Goal: Task Accomplishment & Management: Manage account settings

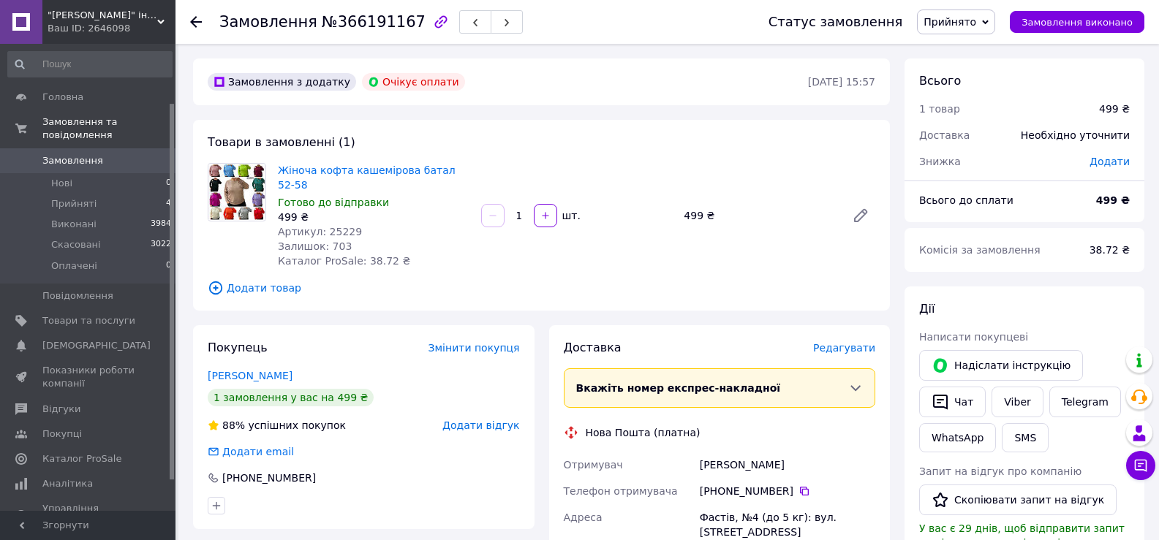
scroll to position [73, 0]
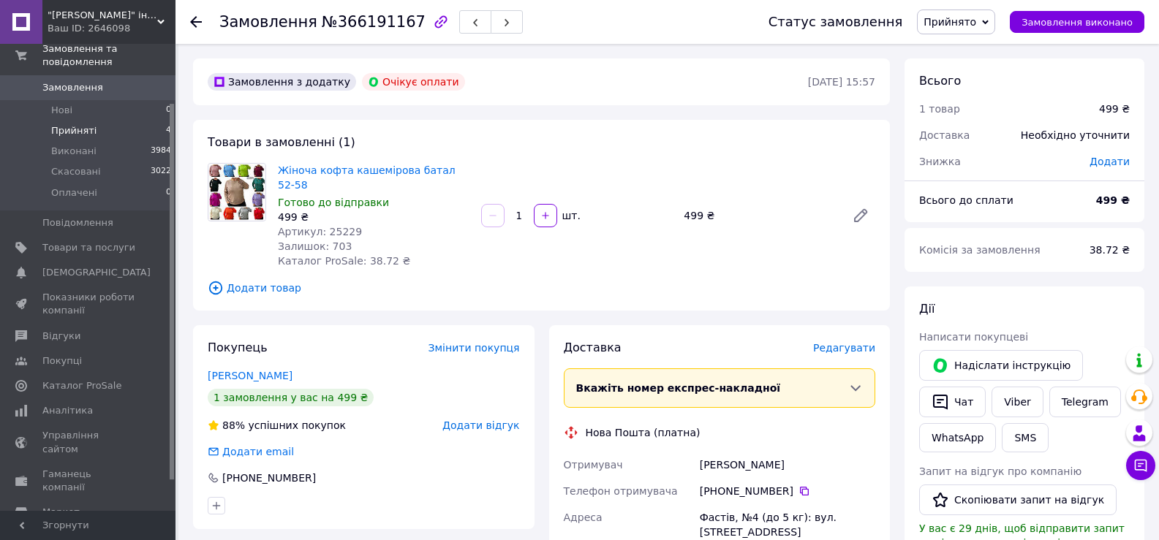
click at [112, 121] on li "Прийняті 4" at bounding box center [90, 131] width 180 height 20
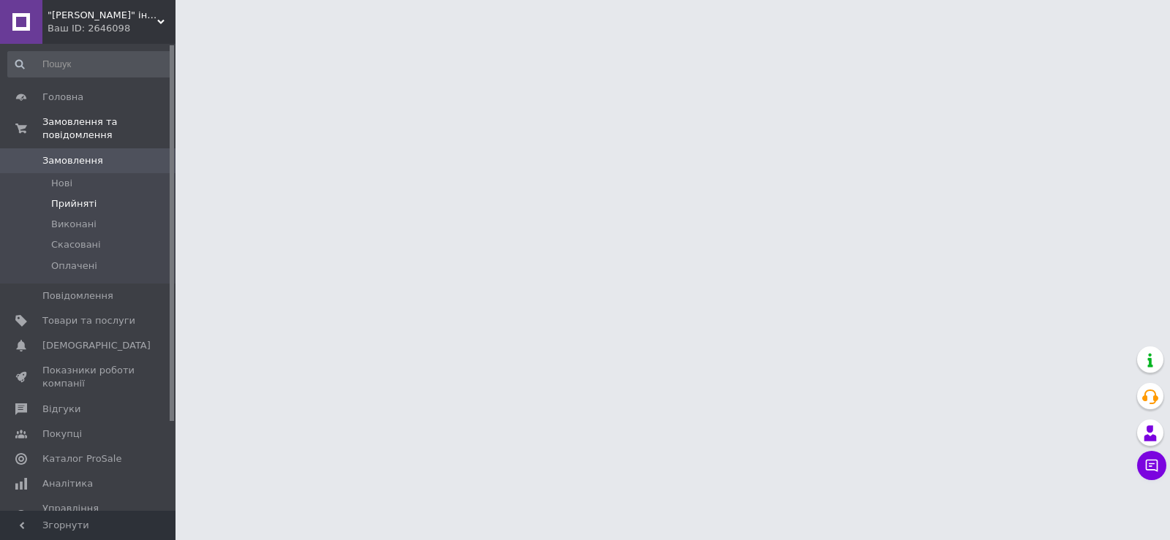
click at [80, 197] on span "Прийняті" at bounding box center [73, 203] width 45 height 13
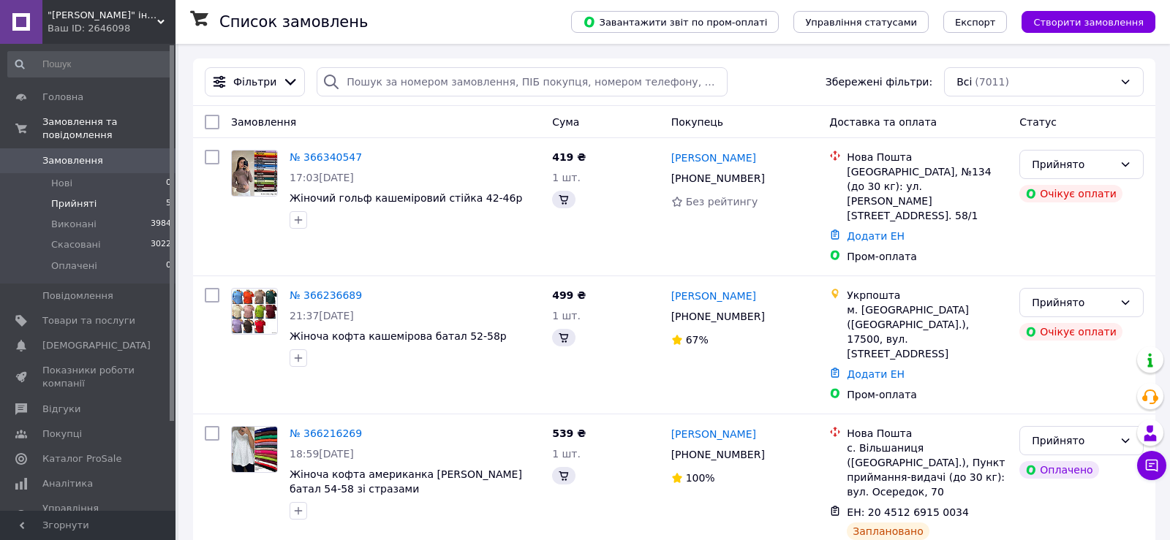
click at [94, 194] on li "Прийняті 5" at bounding box center [90, 204] width 180 height 20
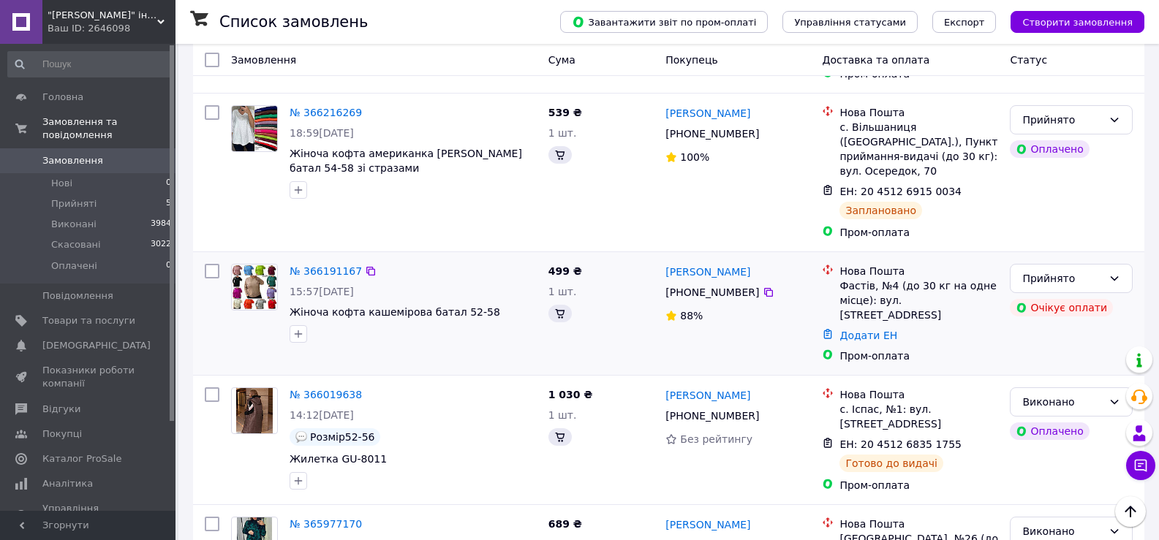
scroll to position [439, 0]
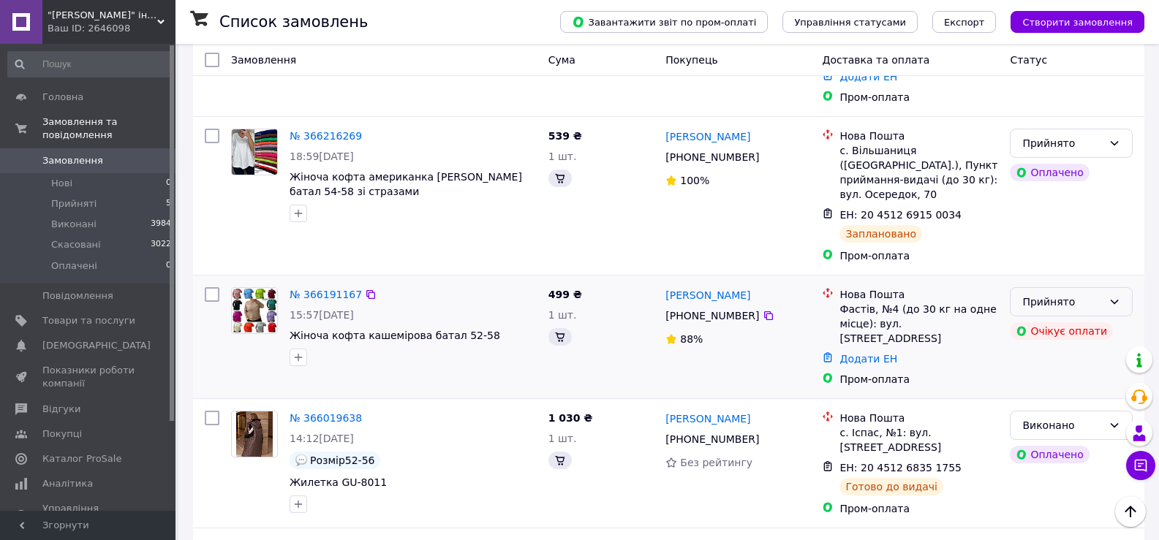
click at [1120, 287] on div "Прийнято" at bounding box center [1071, 301] width 123 height 29
click at [311, 289] on link "№ 366191167" at bounding box center [326, 295] width 72 height 12
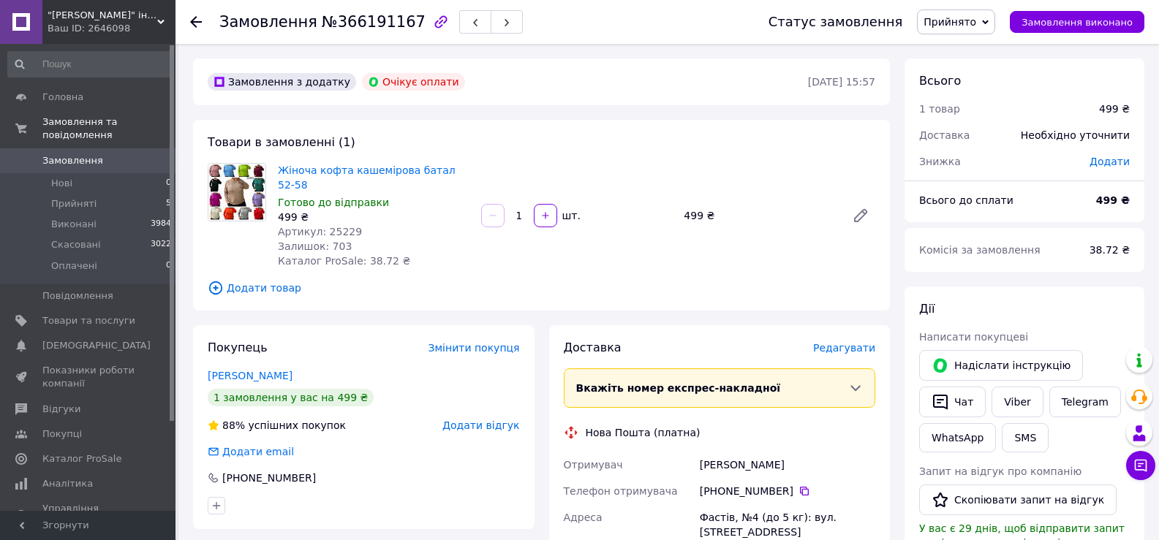
click at [967, 32] on span "Прийнято" at bounding box center [956, 22] width 78 height 25
click at [975, 79] on li "Скасовано" at bounding box center [956, 73] width 77 height 22
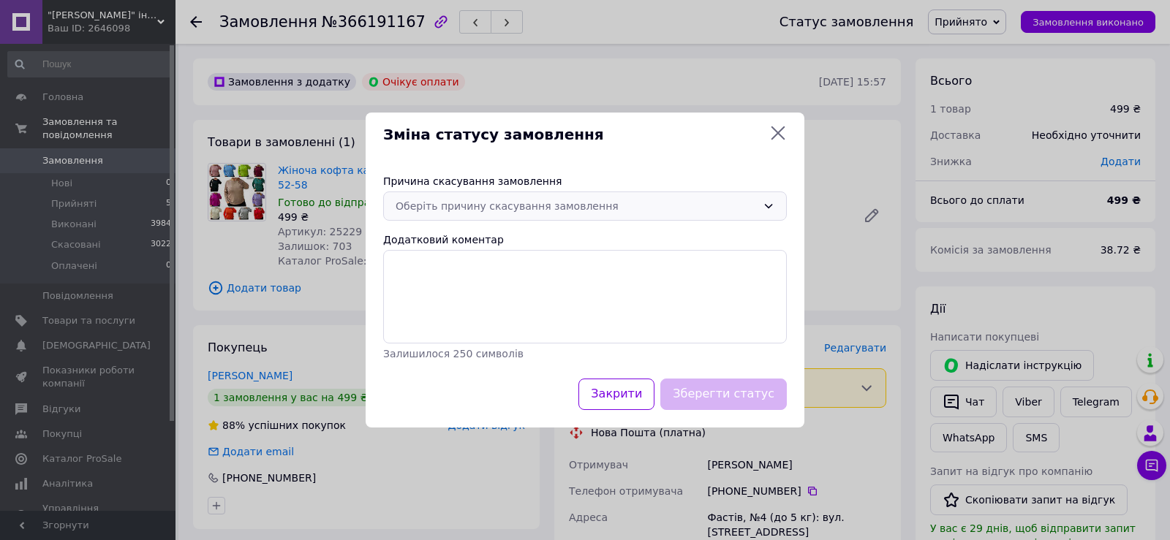
click at [742, 201] on div "Оберіть причину скасування замовлення" at bounding box center [576, 206] width 361 height 16
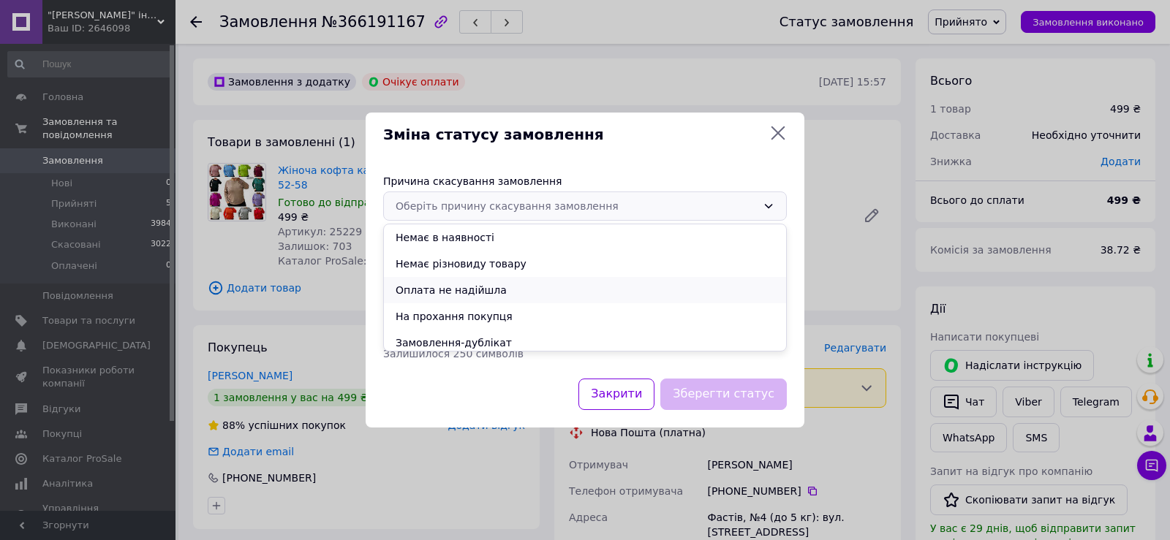
click at [427, 294] on li "Оплата не надійшла" at bounding box center [585, 290] width 402 height 26
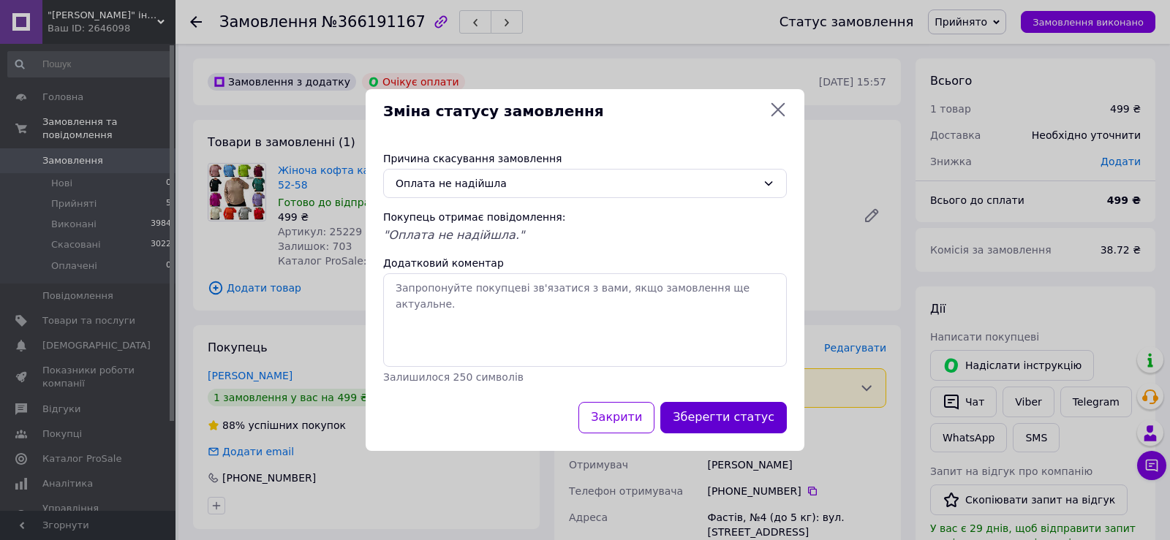
click at [756, 417] on button "Зберегти статус" at bounding box center [723, 417] width 126 height 31
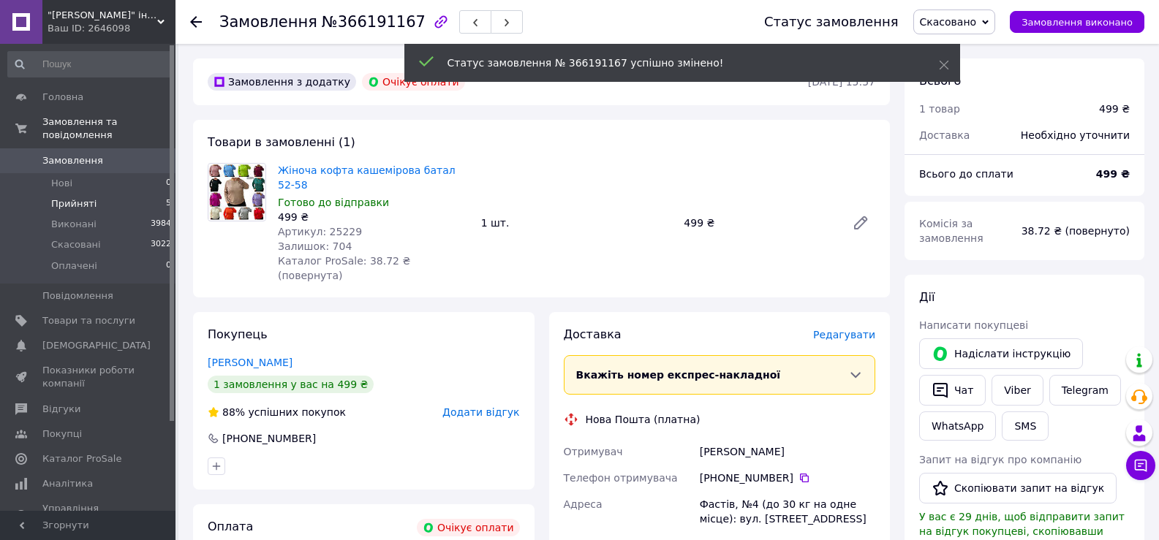
click at [78, 197] on span "Прийняті" at bounding box center [73, 203] width 45 height 13
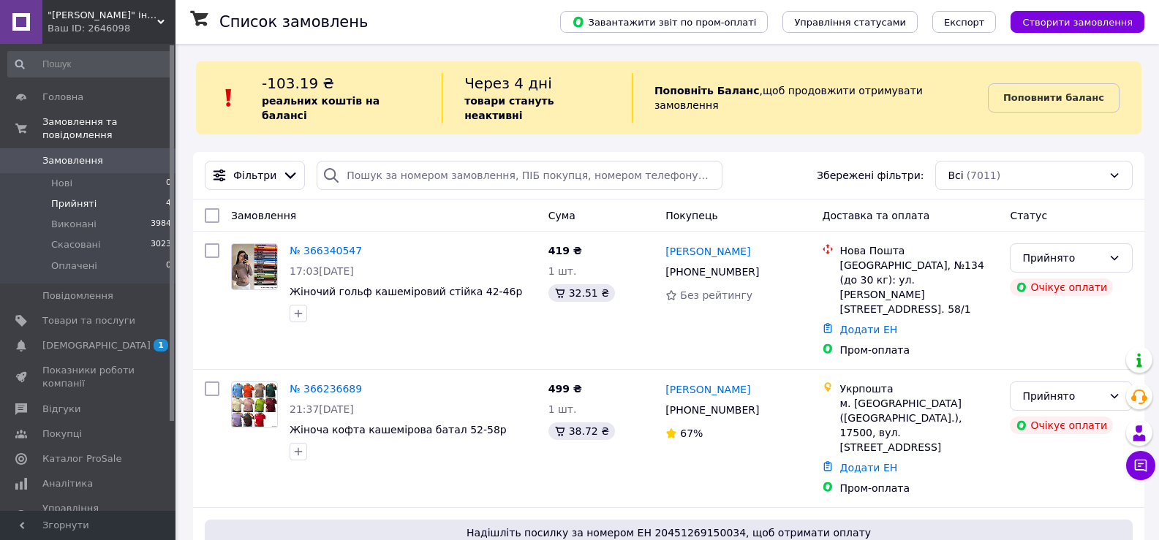
click at [78, 197] on span "Прийняті" at bounding box center [73, 203] width 45 height 13
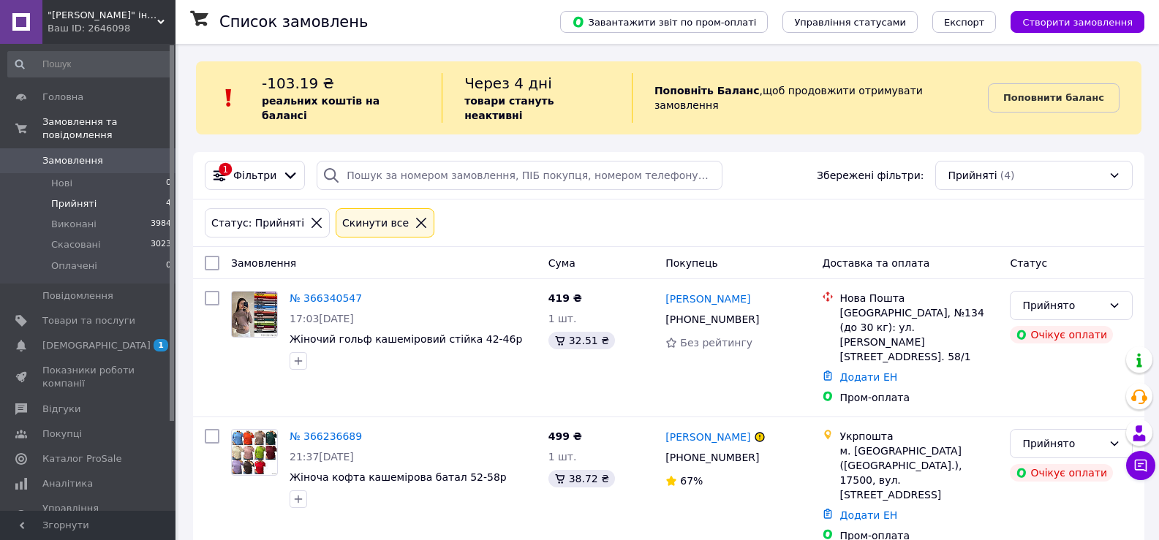
click at [78, 197] on span "Прийняті" at bounding box center [73, 203] width 45 height 13
click at [82, 197] on span "Прийняті" at bounding box center [73, 203] width 45 height 13
click at [83, 197] on span "Прийняті" at bounding box center [73, 203] width 45 height 13
click at [86, 197] on span "Прийняті" at bounding box center [73, 203] width 45 height 13
click at [73, 173] on li "Нові 0" at bounding box center [90, 183] width 180 height 20
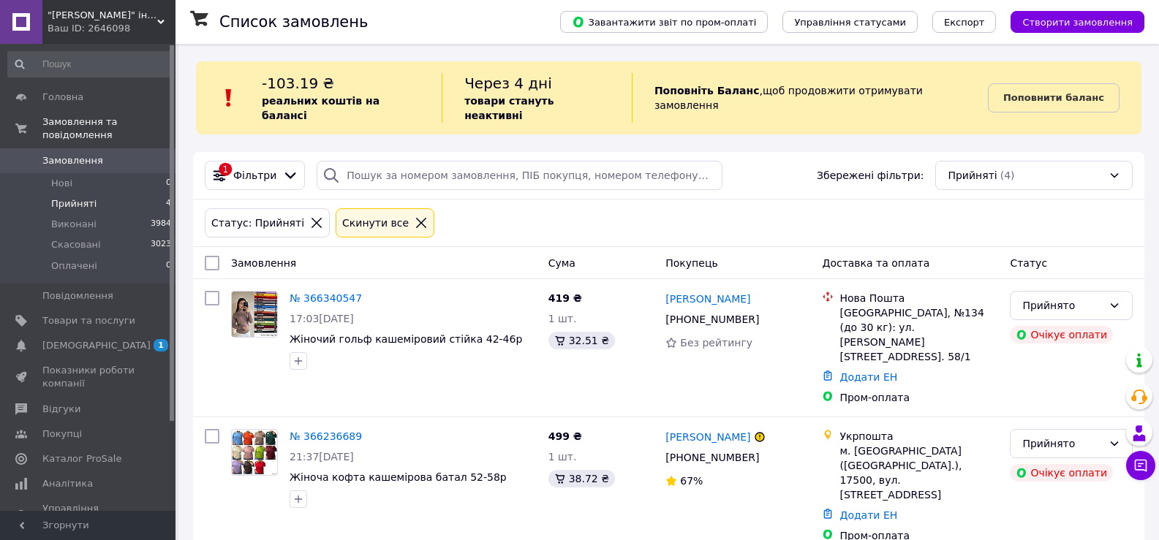
click at [77, 197] on span "Прийняті" at bounding box center [73, 203] width 45 height 13
click at [80, 197] on span "Прийняті" at bounding box center [73, 203] width 45 height 13
click at [85, 197] on span "Прийняті" at bounding box center [73, 203] width 45 height 13
